Goal: Complete application form

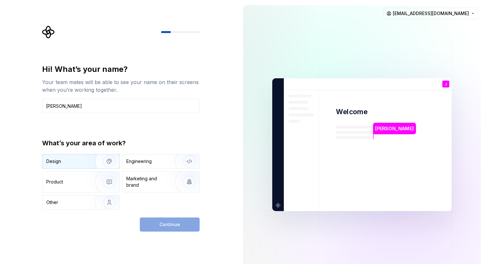
type input "[PERSON_NAME]"
click at [88, 157] on img "button" at bounding box center [104, 161] width 41 height 43
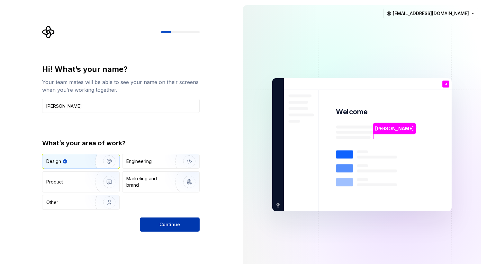
click at [172, 221] on button "Continue" at bounding box center [170, 225] width 60 height 14
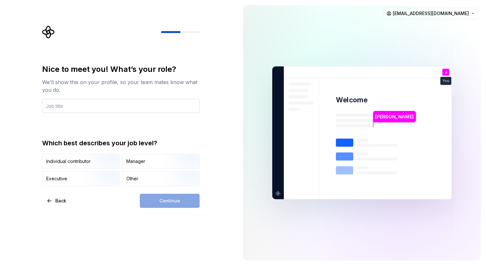
click at [136, 107] on input "text" at bounding box center [120, 106] width 157 height 14
type input "Chief Product Officer (CPO)"
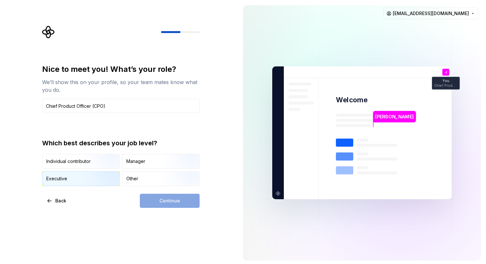
click at [93, 180] on img "button" at bounding box center [103, 186] width 41 height 43
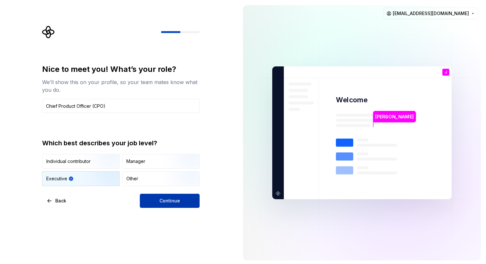
click at [156, 198] on button "Continue" at bounding box center [170, 201] width 60 height 14
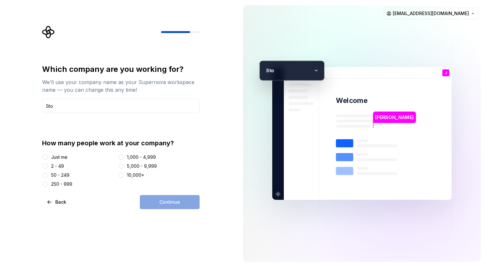
type input "Stocci"
click at [44, 175] on button "50 - 249" at bounding box center [45, 175] width 5 height 5
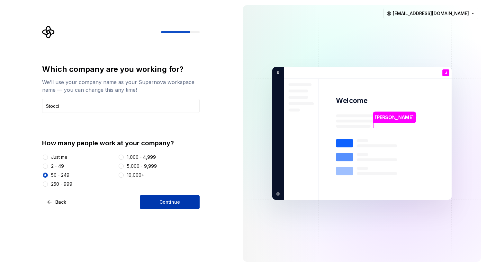
click at [150, 206] on button "Continue" at bounding box center [170, 202] width 60 height 14
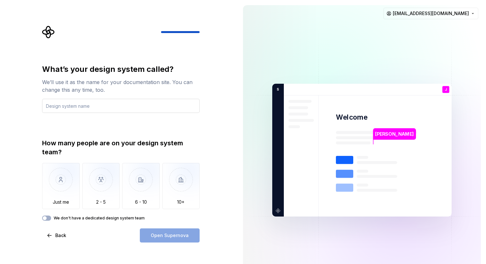
click at [142, 104] on input "text" at bounding box center [120, 106] width 157 height 14
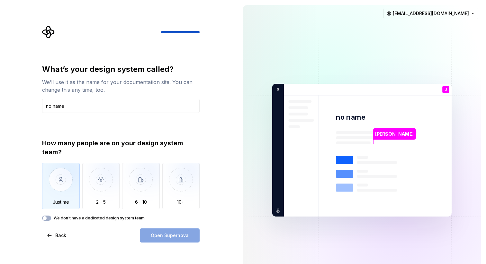
type input "no name"
click at [54, 194] on img "button" at bounding box center [61, 184] width 38 height 43
click at [186, 239] on span "Open Supernova" at bounding box center [170, 236] width 38 height 6
